Goal: Task Accomplishment & Management: Complete application form

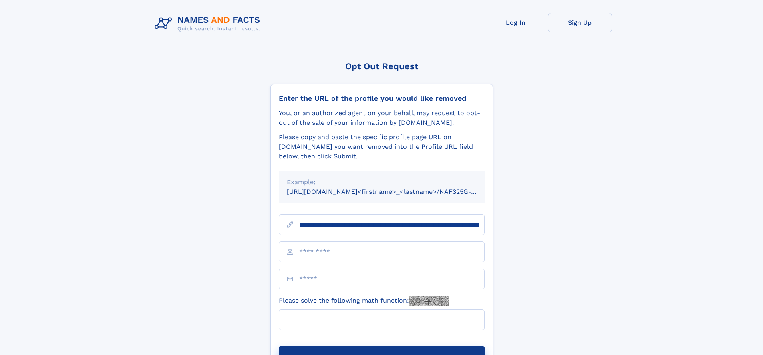
scroll to position [0, 102]
type input "**********"
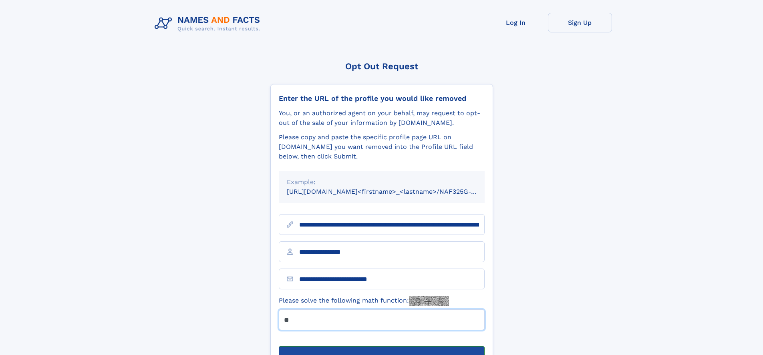
type input "**"
click at [381, 346] on button "Submit Opt Out Request" at bounding box center [382, 359] width 206 height 26
